Goal: Information Seeking & Learning: Learn about a topic

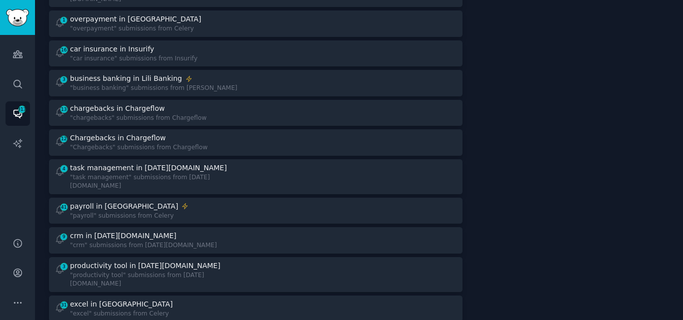
scroll to position [1075, 0]
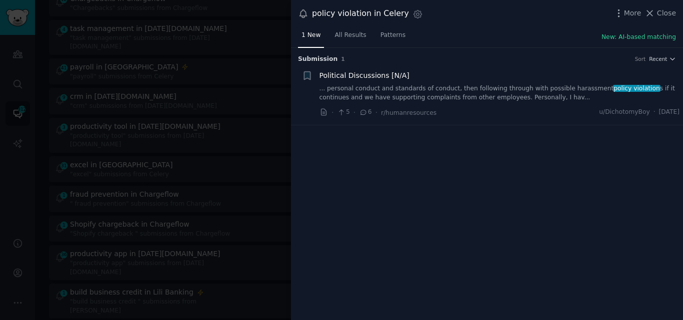
click at [428, 96] on link "... personal conduct and standards of conduct, then following through with poss…" at bounding box center [499, 92] width 360 height 17
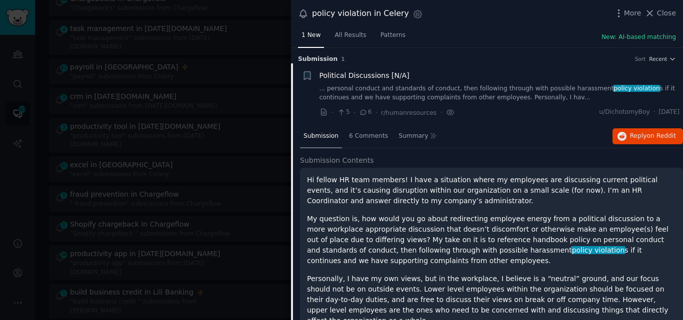
scroll to position [16, 0]
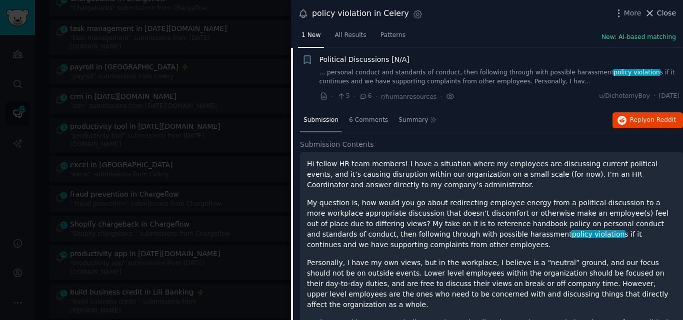
click at [652, 11] on icon at bounding box center [649, 13] width 10 height 10
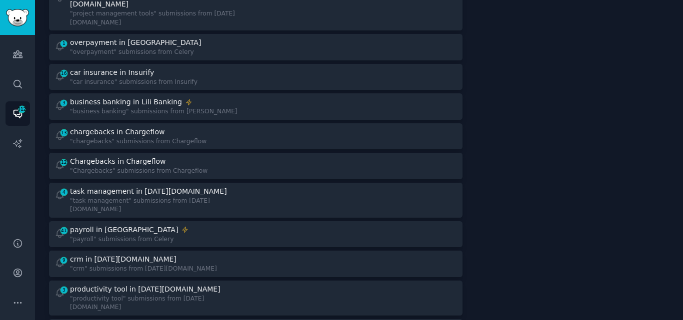
scroll to position [893, 0]
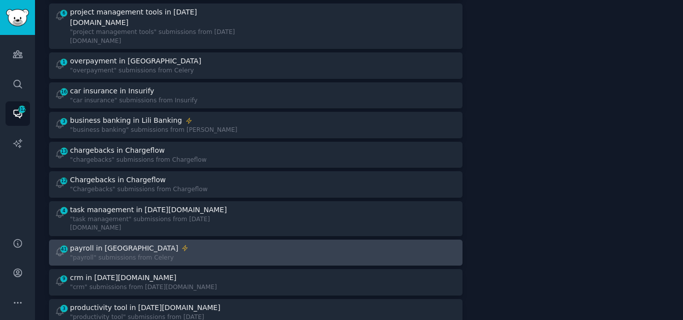
click at [173, 240] on link "41 Instant Alerts payroll in Celery "payroll" submissions from Celery" at bounding box center [255, 253] width 413 height 26
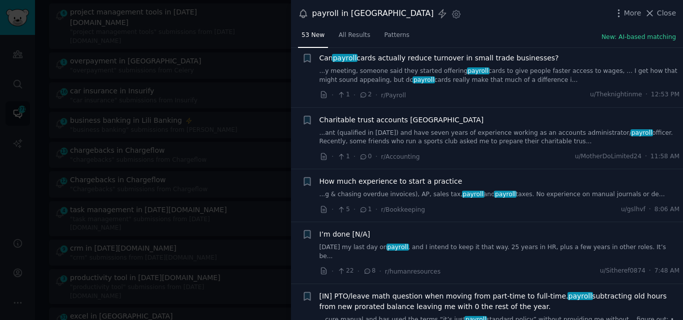
scroll to position [158, 0]
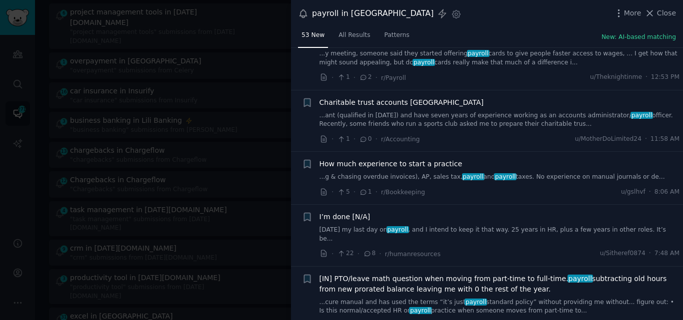
drag, startPoint x: 679, startPoint y: 74, endPoint x: 678, endPoint y: 81, distance: 7.6
click at [678, 81] on li "+ Can payroll cards actually reduce turnover in small trade businesses? ...y me…" at bounding box center [487, 58] width 392 height 61
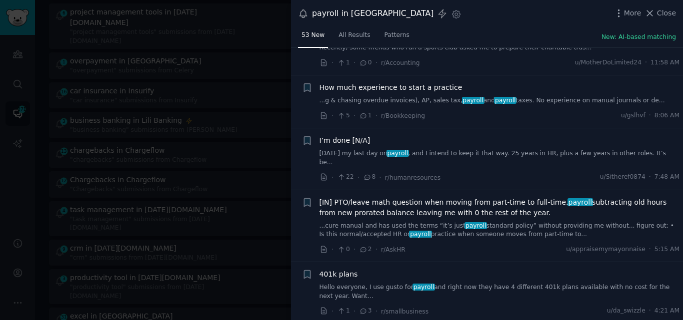
scroll to position [241, 0]
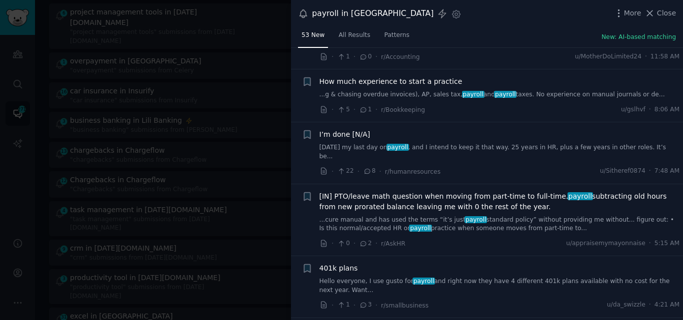
click at [427, 216] on link "...cure manual and has used the terms “it’s just payroll standard policy” witho…" at bounding box center [499, 224] width 360 height 17
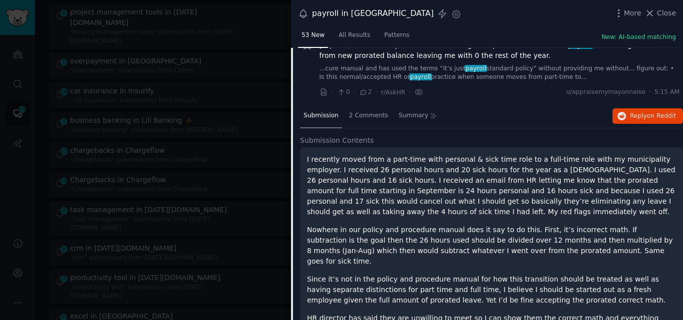
scroll to position [379, 0]
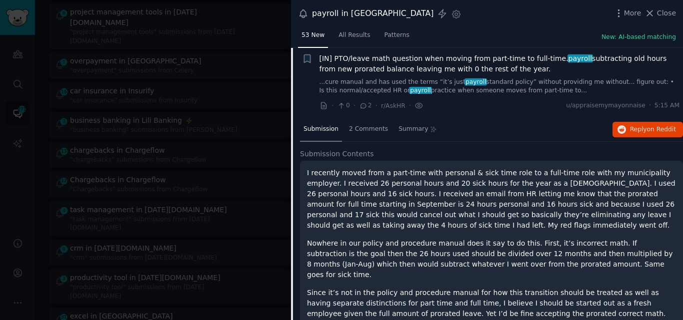
click at [384, 53] on span "[IN] PTO/leave math question when moving from part-time to full-time. payroll s…" at bounding box center [499, 63] width 360 height 21
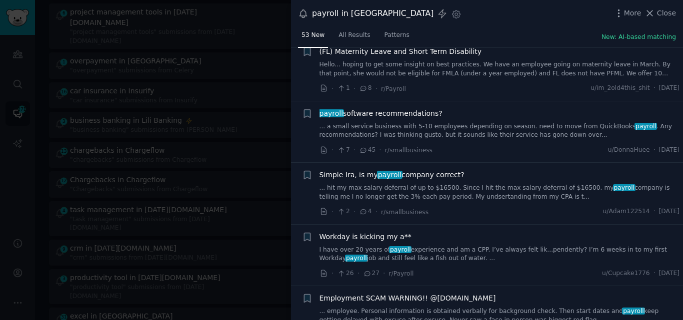
scroll to position [1310, 0]
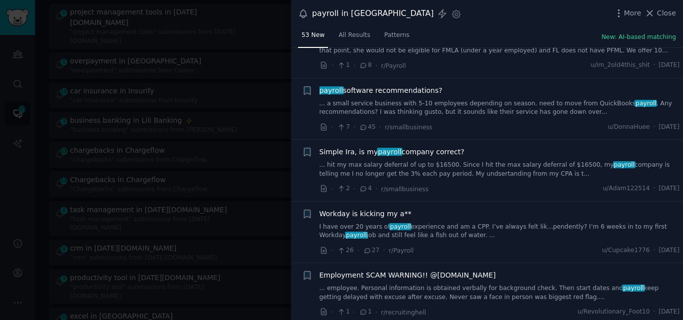
click at [419, 91] on div "payroll software recommendations? ... a small service business with 5-10 employ…" at bounding box center [499, 108] width 360 height 47
click at [435, 99] on link "... a small service business with 5-10 employees depending on season. need to m…" at bounding box center [499, 107] width 360 height 17
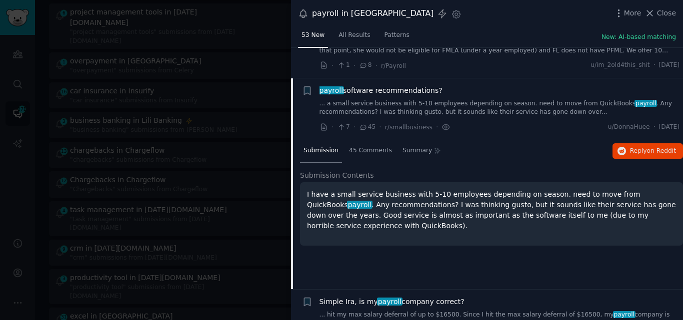
scroll to position [1314, 0]
